Goal: Task Accomplishment & Management: Complete application form

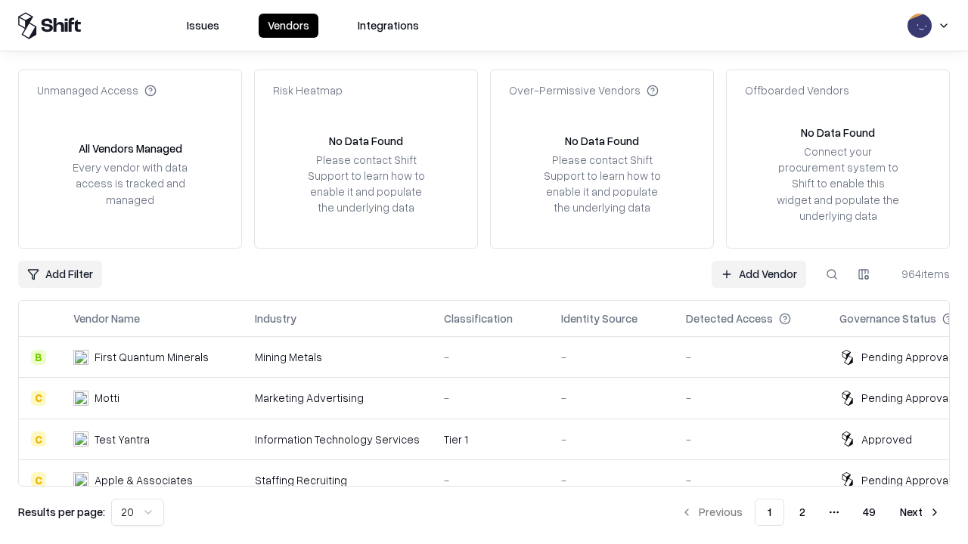
click at [758, 274] on link "Add Vendor" at bounding box center [758, 274] width 95 height 27
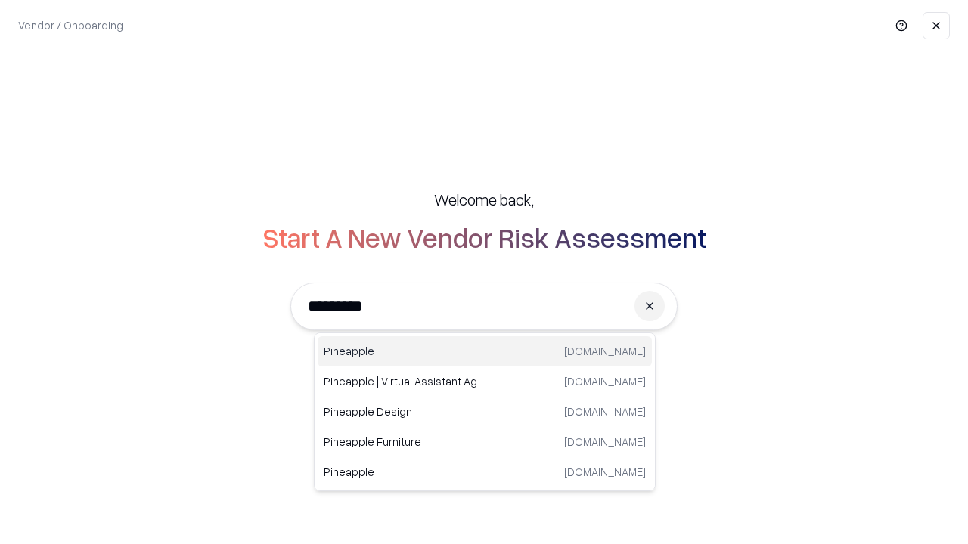
click at [485, 352] on div "Pineapple [DOMAIN_NAME]" at bounding box center [485, 351] width 334 height 30
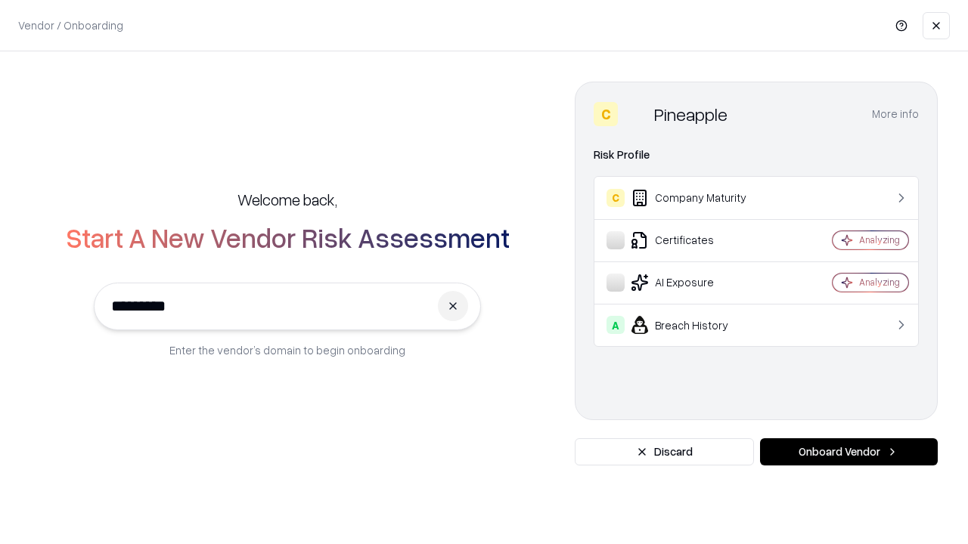
type input "*********"
click at [848, 452] on button "Onboard Vendor" at bounding box center [849, 452] width 178 height 27
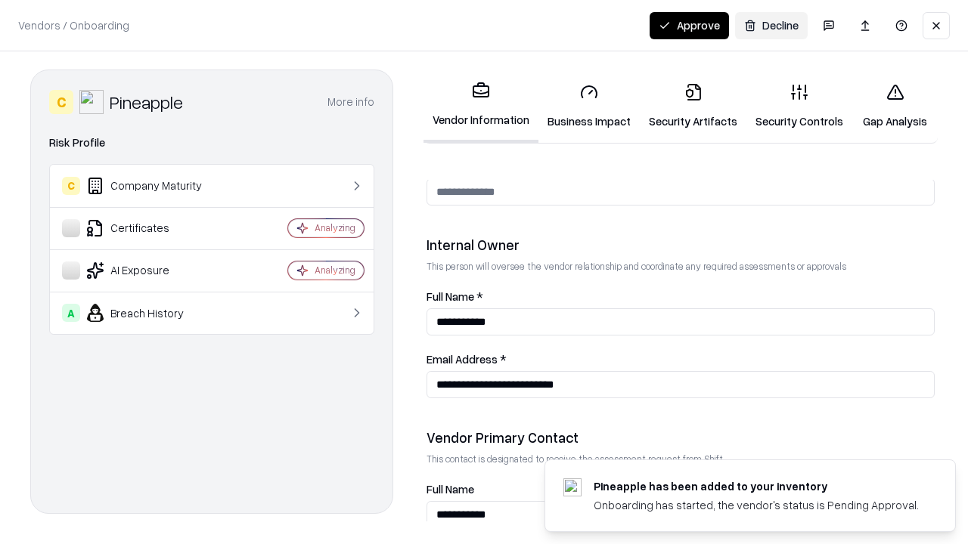
scroll to position [783, 0]
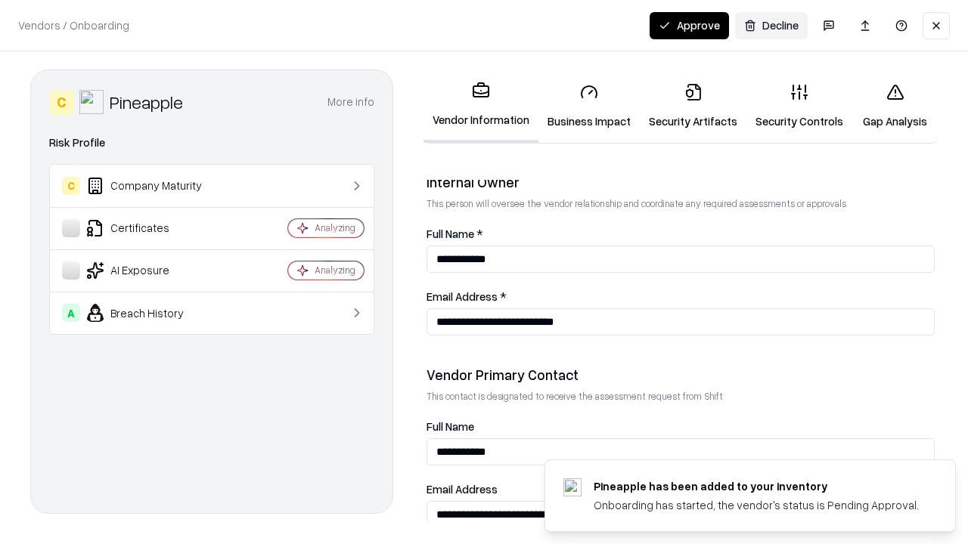
click at [693, 106] on link "Security Artifacts" at bounding box center [693, 106] width 107 height 70
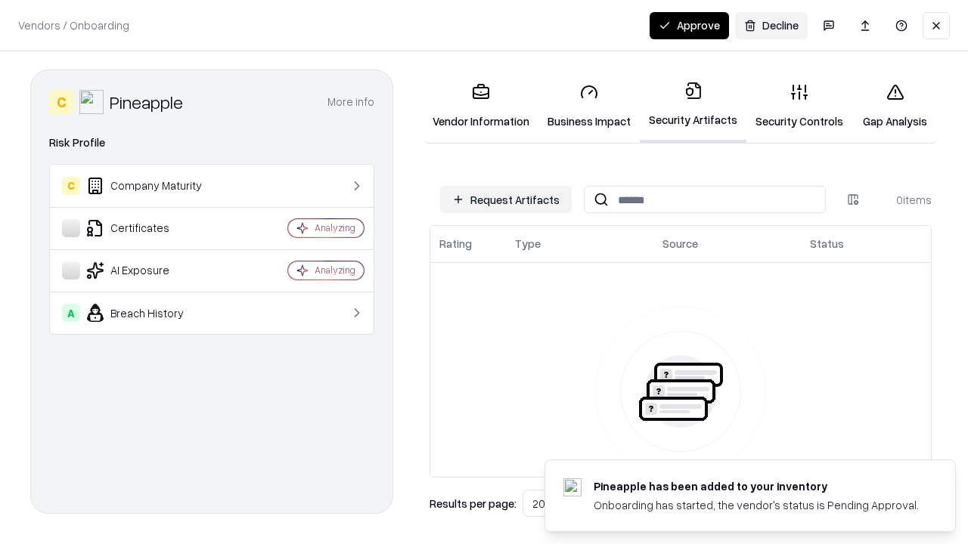
click at [506, 200] on button "Request Artifacts" at bounding box center [506, 199] width 132 height 27
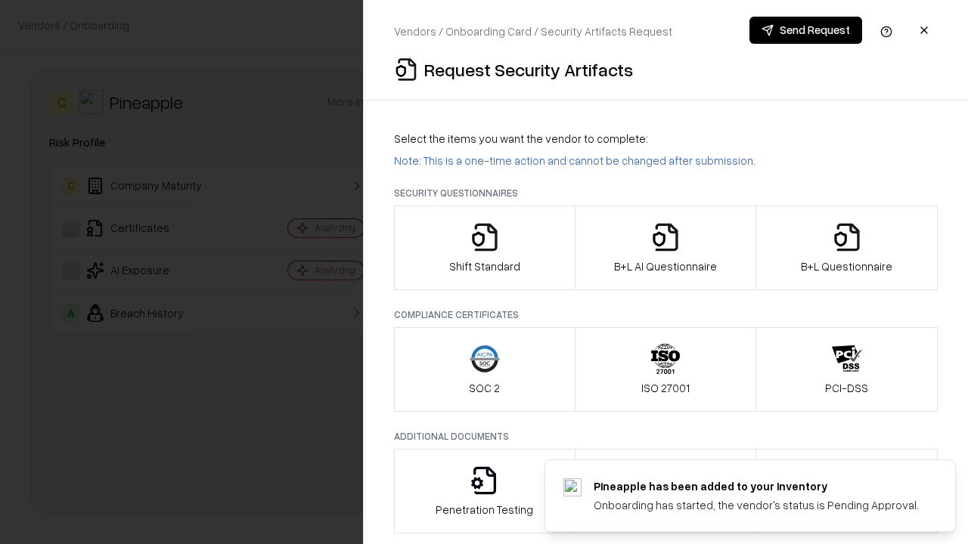
click at [846, 248] on icon "button" at bounding box center [847, 237] width 30 height 30
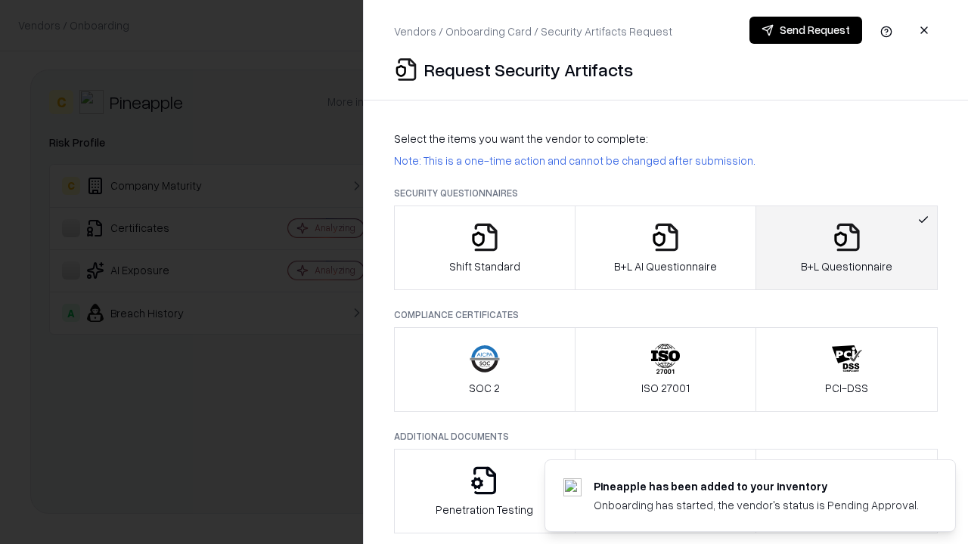
click at [665, 248] on icon "button" at bounding box center [665, 237] width 30 height 30
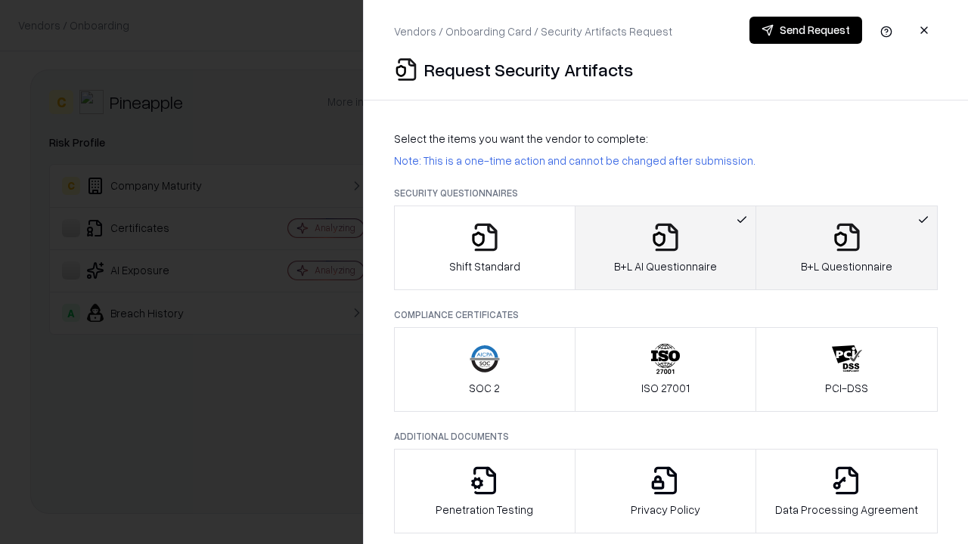
click at [805, 30] on button "Send Request" at bounding box center [805, 30] width 113 height 27
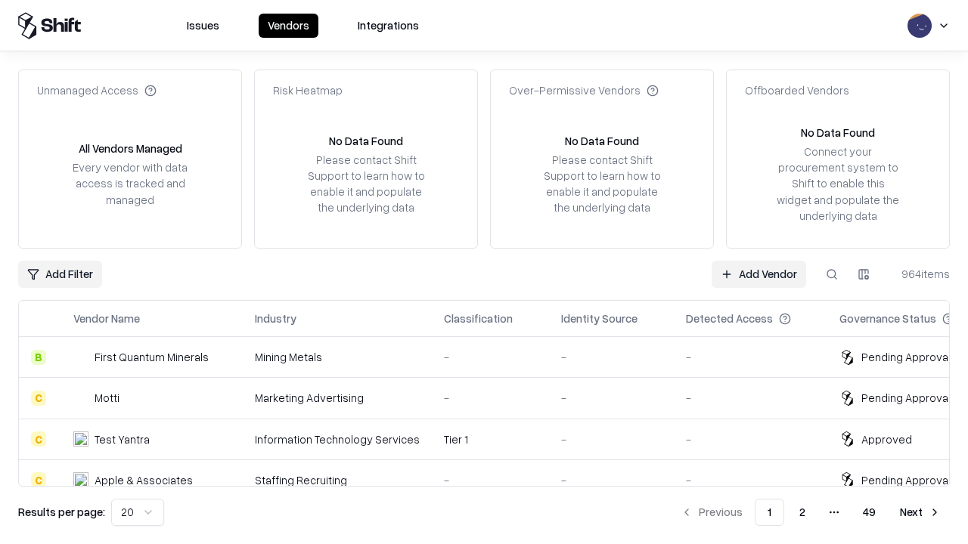
click at [832, 274] on button at bounding box center [831, 274] width 27 height 27
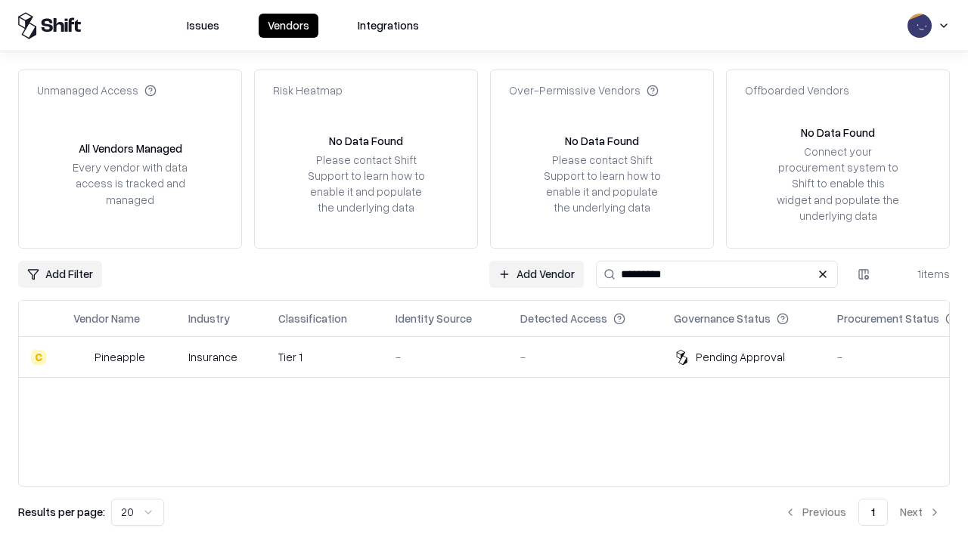
type input "*********"
click at [493, 357] on div "-" at bounding box center [445, 357] width 101 height 16
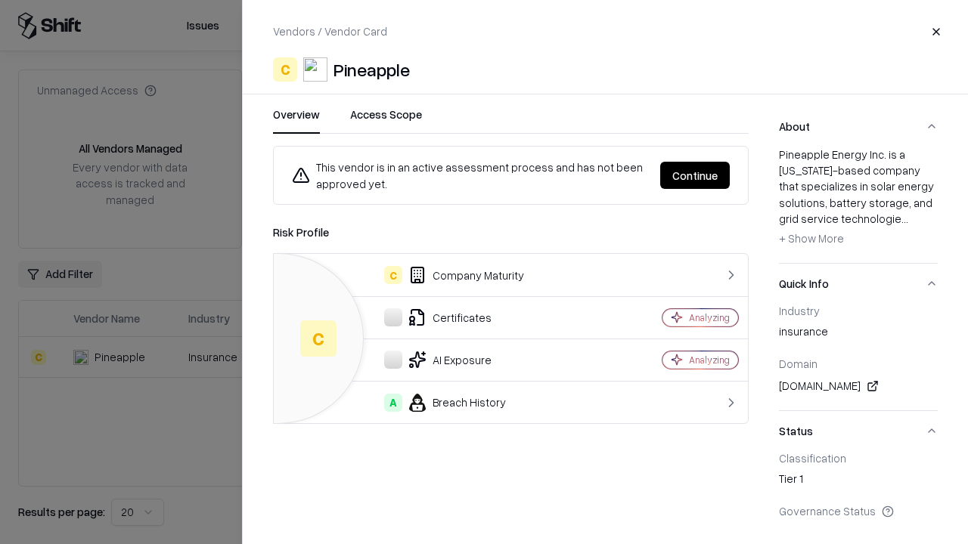
click at [695, 175] on button "Continue" at bounding box center [695, 175] width 70 height 27
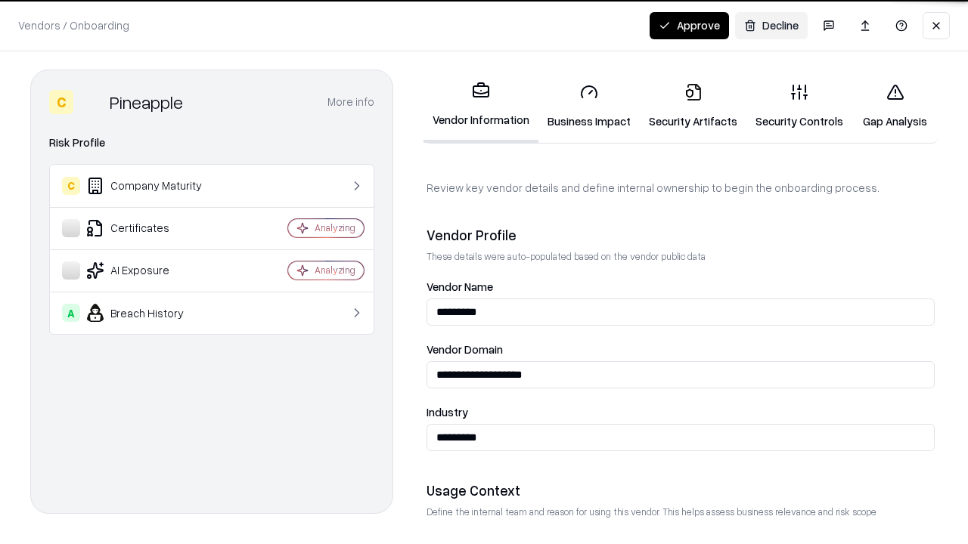
click at [693, 106] on link "Security Artifacts" at bounding box center [693, 106] width 107 height 70
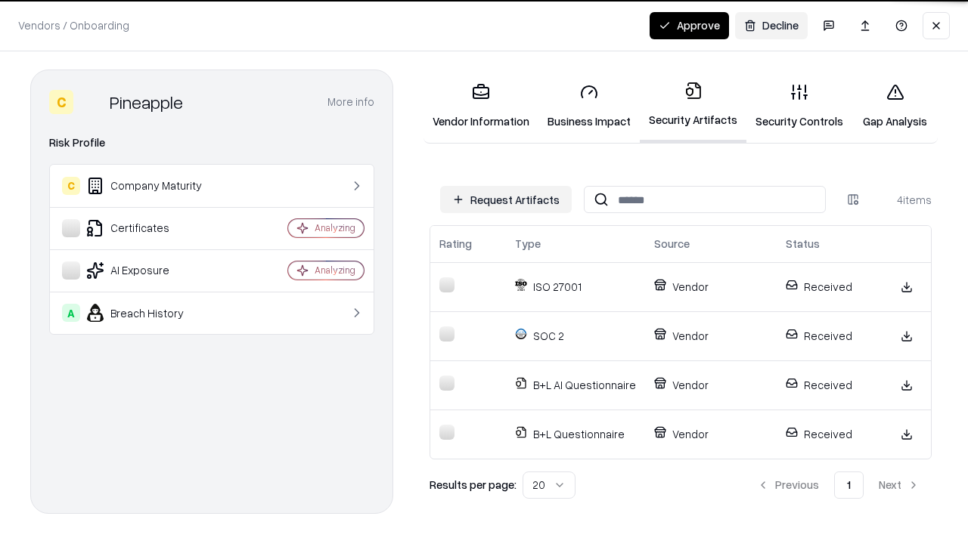
click at [689, 25] on button "Approve" at bounding box center [688, 25] width 79 height 27
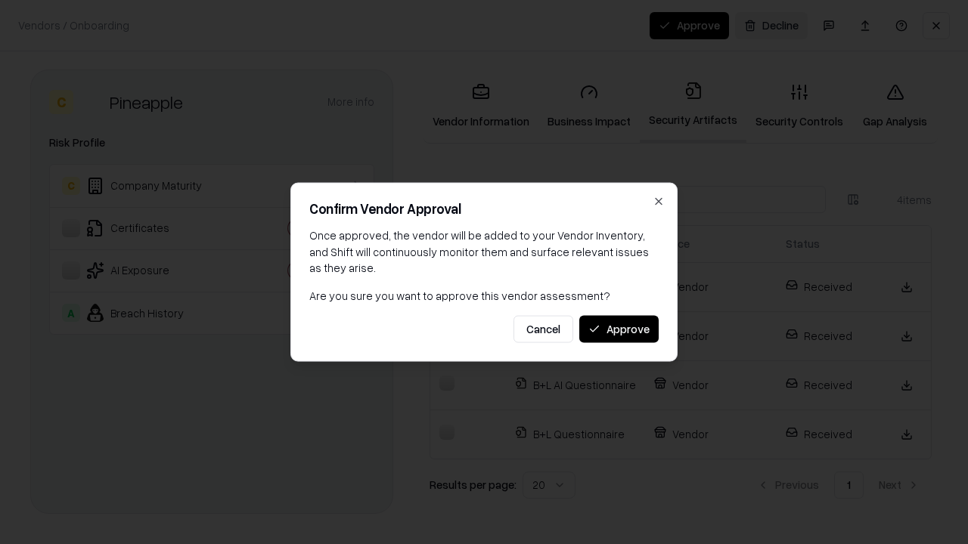
click at [618, 329] on button "Approve" at bounding box center [618, 328] width 79 height 27
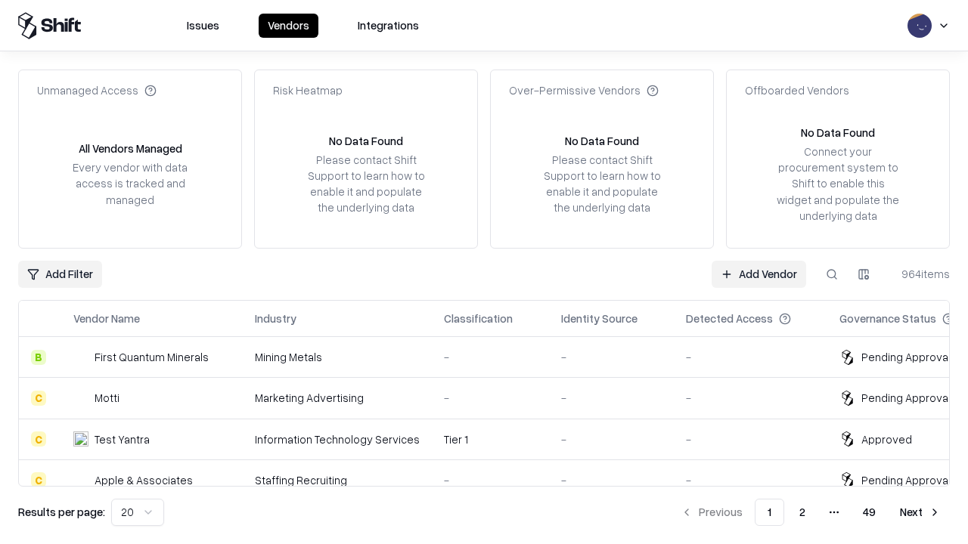
type input "*********"
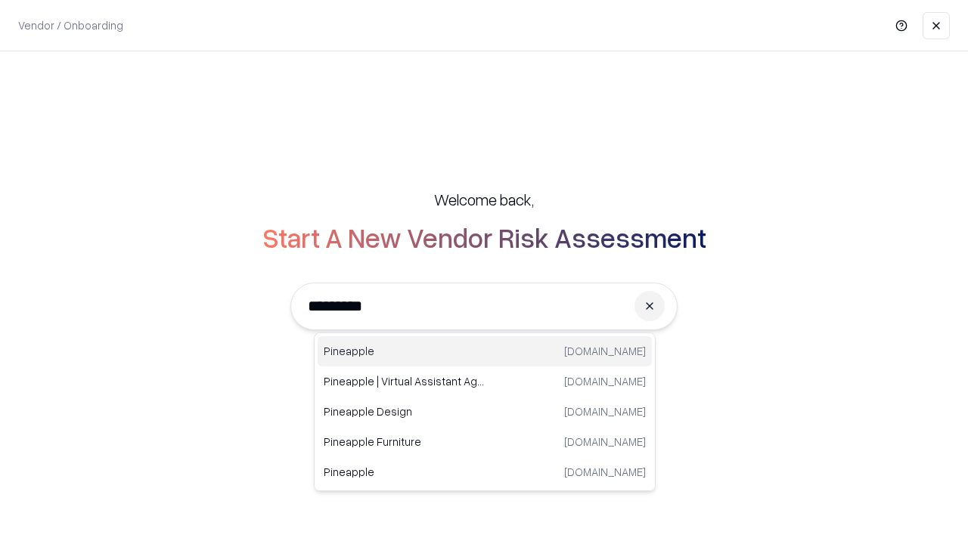
click at [485, 352] on div "Pineapple [DOMAIN_NAME]" at bounding box center [485, 351] width 334 height 30
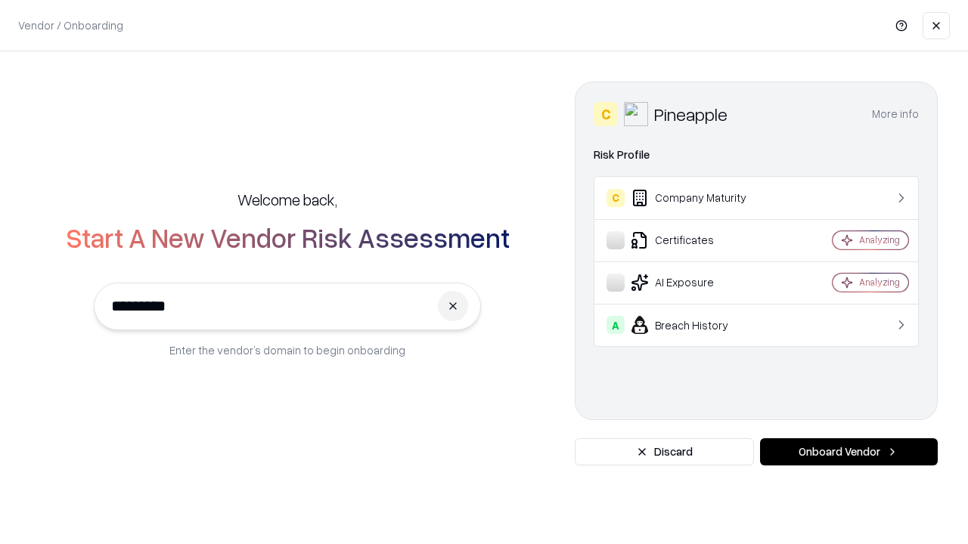
type input "*********"
click at [848, 452] on button "Onboard Vendor" at bounding box center [849, 452] width 178 height 27
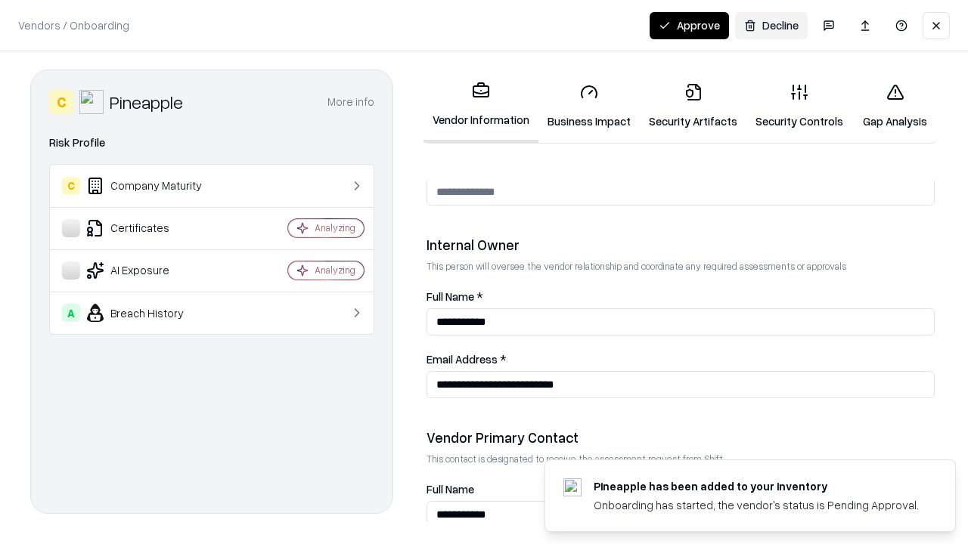
scroll to position [783, 0]
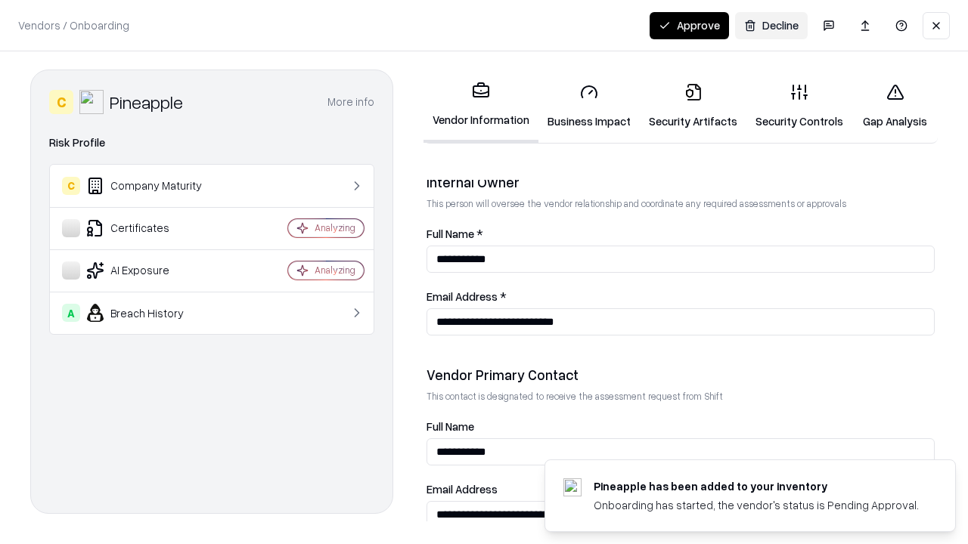
click at [689, 25] on button "Approve" at bounding box center [688, 25] width 79 height 27
